Goal: Information Seeking & Learning: Learn about a topic

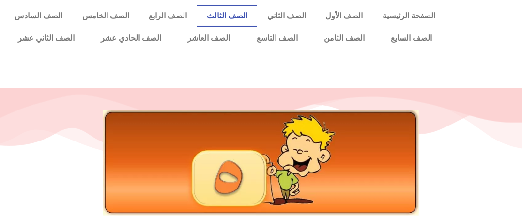
click at [245, 16] on link "الصف الثالث" at bounding box center [227, 16] width 61 height 22
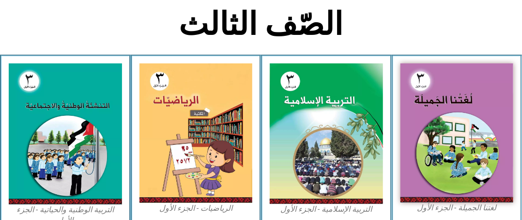
scroll to position [218, 0]
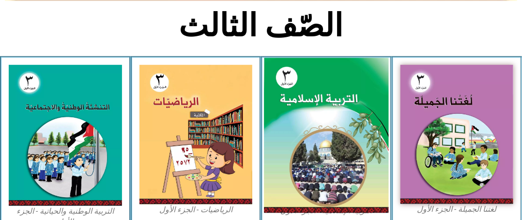
click at [316, 72] on img at bounding box center [326, 135] width 124 height 155
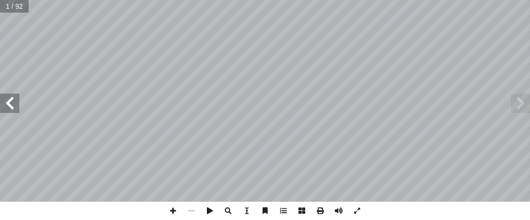
click at [14, 104] on span at bounding box center [9, 102] width 19 height 19
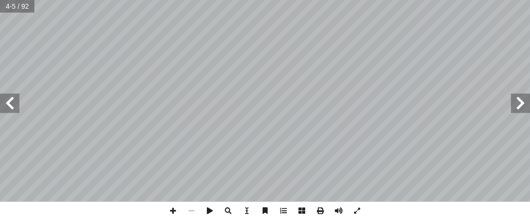
click at [14, 104] on span at bounding box center [9, 102] width 19 height 19
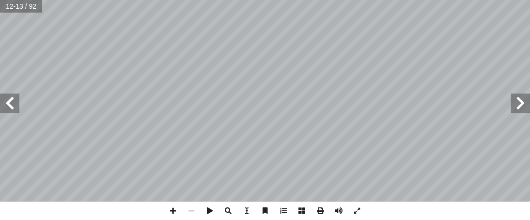
click at [14, 104] on span at bounding box center [9, 102] width 19 height 19
click at [174, 209] on span at bounding box center [173, 210] width 18 height 18
click at [176, 215] on span at bounding box center [173, 210] width 18 height 18
drag, startPoint x: 176, startPoint y: 215, endPoint x: 191, endPoint y: 207, distance: 16.7
click at [191, 207] on span at bounding box center [191, 210] width 18 height 18
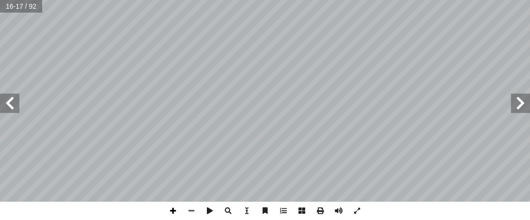
click at [170, 214] on span at bounding box center [173, 210] width 18 height 18
click at [425, 0] on html "الصفحة الرئيسية الصف الأول الصف الثاني الصف الثالث الصف الرابع الصف الخامس الصف…" at bounding box center [265, 44] width 530 height 88
click at [419, 0] on html "الصفحة الرئيسية الصف الأول الصف الثاني الصف الثالث الصف الرابع الصف الخامس الصف…" at bounding box center [265, 44] width 530 height 88
click at [15, 106] on span at bounding box center [9, 102] width 19 height 19
click at [190, 210] on span at bounding box center [191, 210] width 18 height 18
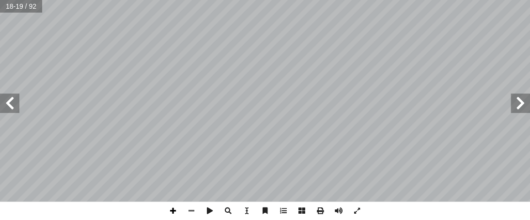
click at [174, 214] on span at bounding box center [173, 210] width 18 height 18
click at [419, 88] on html "الصفحة الرئيسية الصف الأول الصف الثاني الصف الثالث الصف الرابع الصف الخامس الصف…" at bounding box center [265, 44] width 530 height 88
click at [387, 88] on html "الصفحة الرئيسية الصف الأول الصف الثاني الصف الثالث الصف الرابع الصف الخامس الصف…" at bounding box center [265, 44] width 530 height 88
click at [375, 88] on html "الصفحة الرئيسية الصف الأول الصف الثاني الصف الثالث الصف الرابع الصف الخامس الصف…" at bounding box center [265, 44] width 530 height 88
click at [312, 214] on div "١٤ سي: ْ ر َ د ُ فاهيم َ م ِ يمان إ ال� ِ كان ْ ر أ ا ْ ن ِ م ِ ه ّ الل ِ ب ُ ي…" at bounding box center [265, 110] width 530 height 220
